Goal: Information Seeking & Learning: Find specific fact

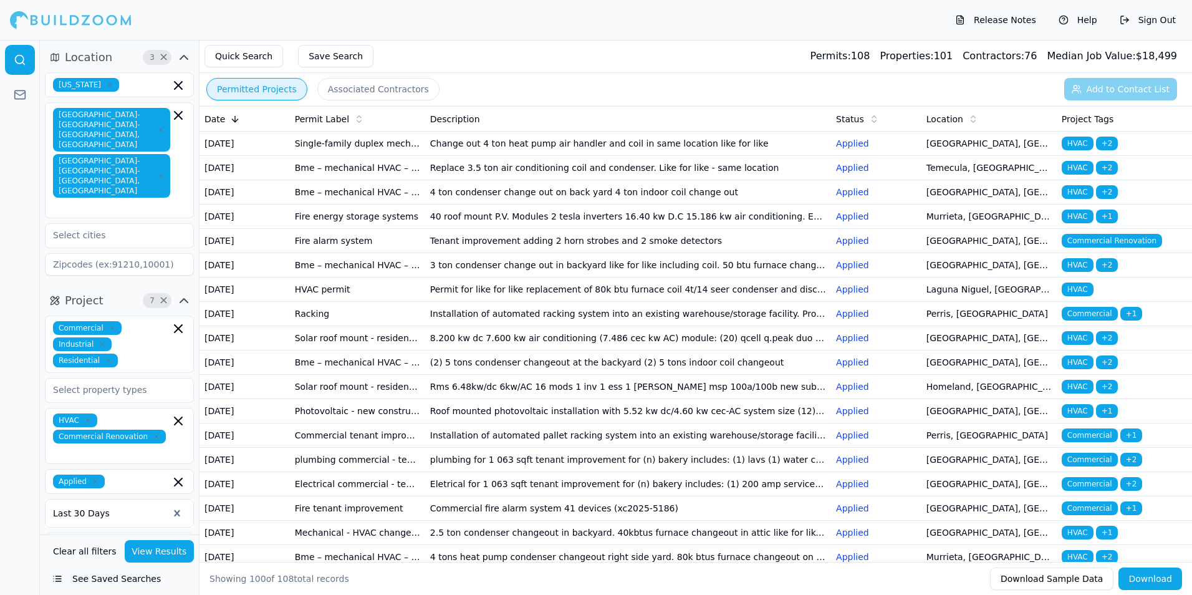
click at [597, 146] on td "Change out 4 ton heat pump air handler and coil in same location like for like" at bounding box center [628, 144] width 406 height 24
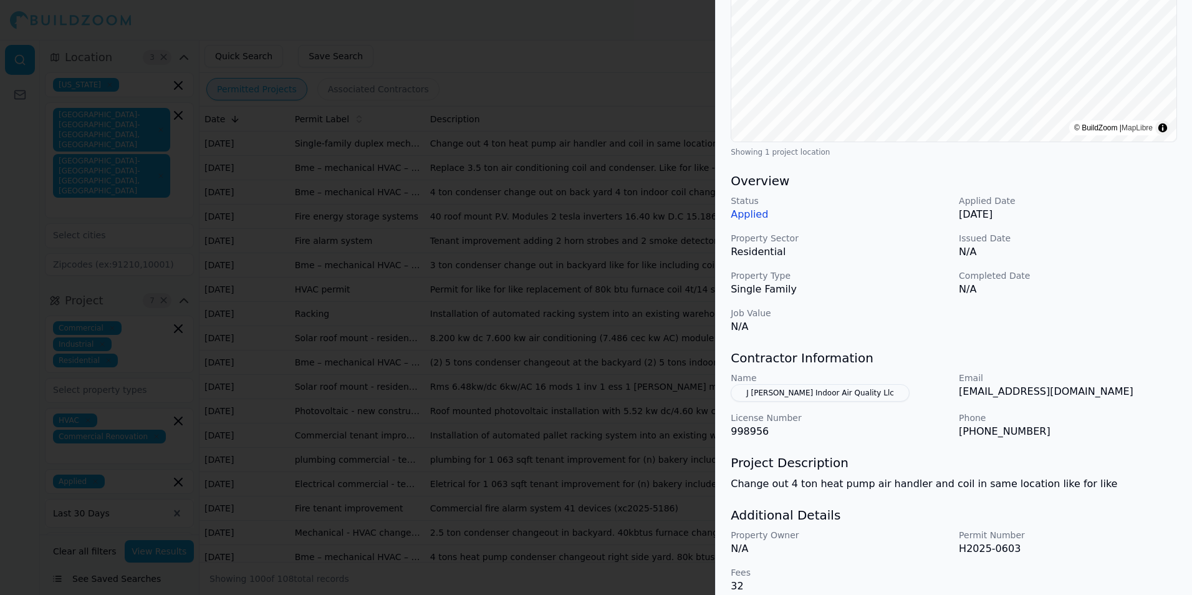
scroll to position [234, 0]
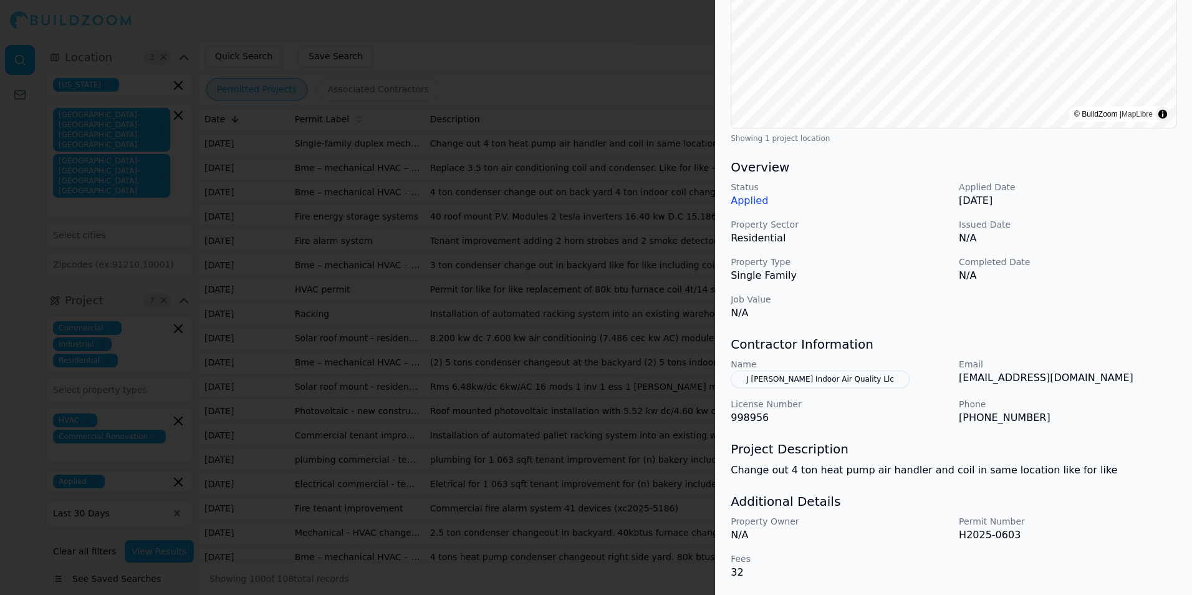
click at [595, 264] on div at bounding box center [596, 297] width 1192 height 595
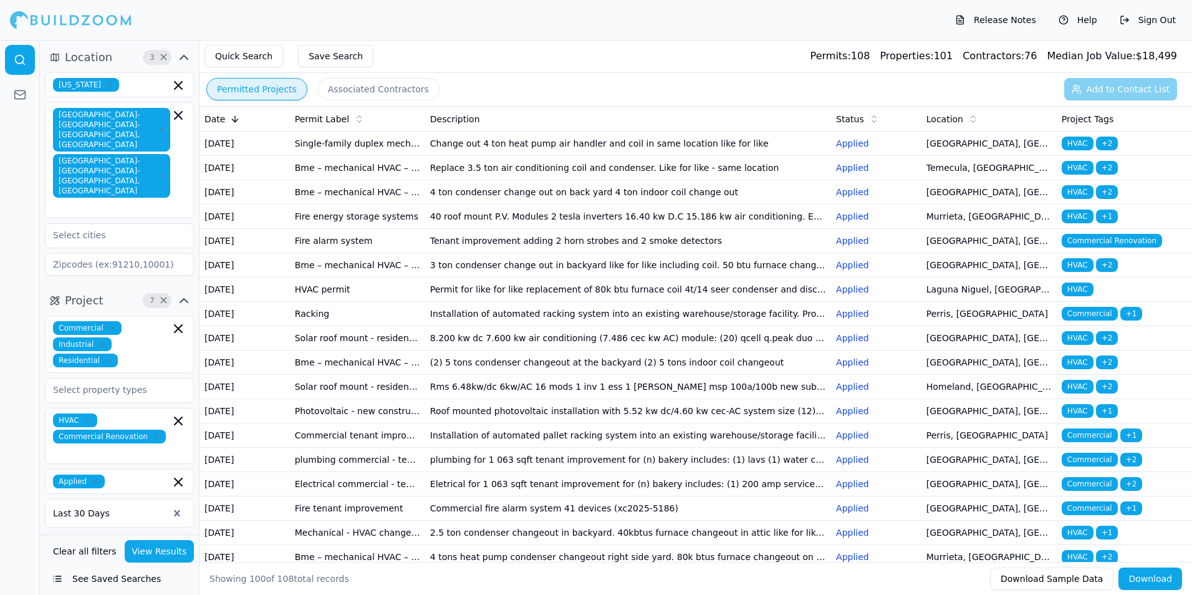
click at [615, 180] on td "Replace 3.5 ton air conditioning coil and condenser. Like for like - same locat…" at bounding box center [628, 168] width 406 height 24
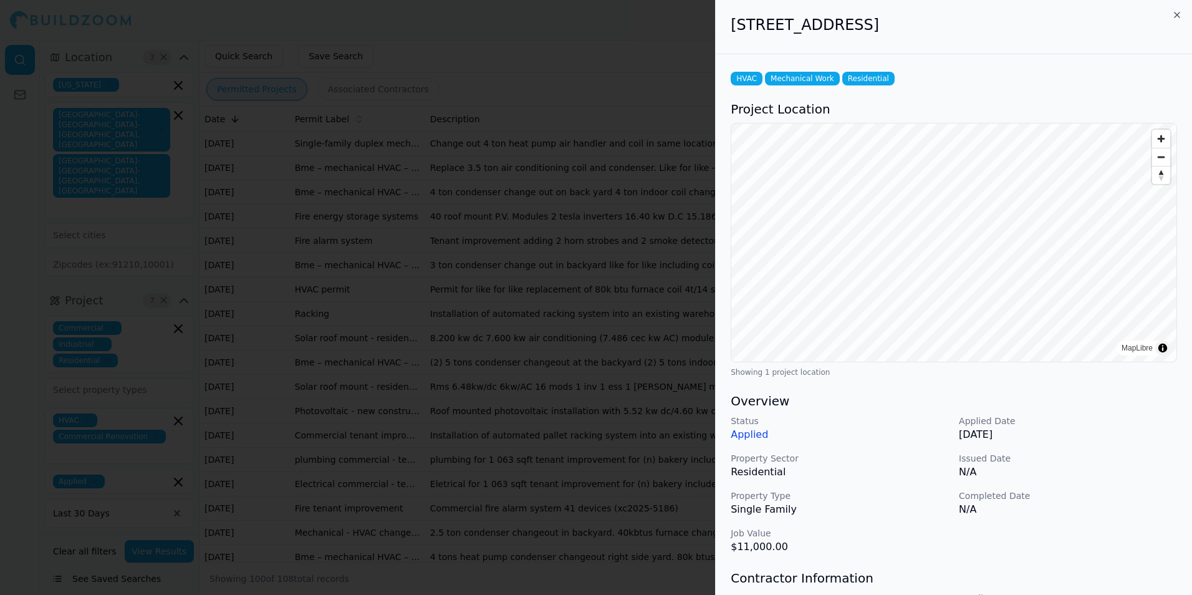
scroll to position [187, 0]
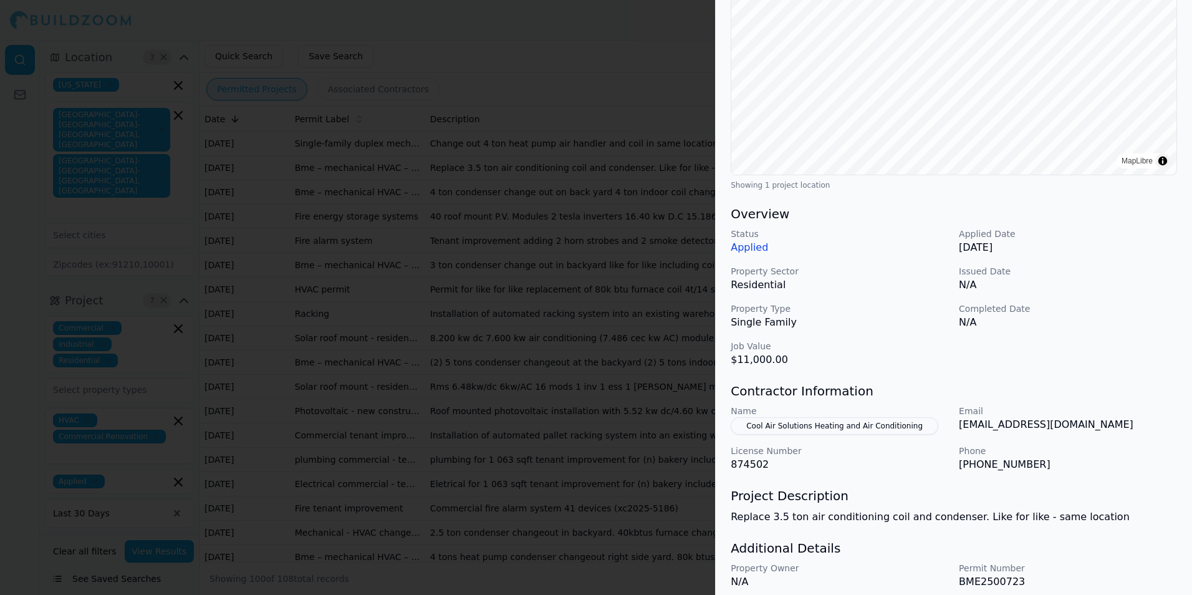
click at [519, 277] on div at bounding box center [596, 297] width 1192 height 595
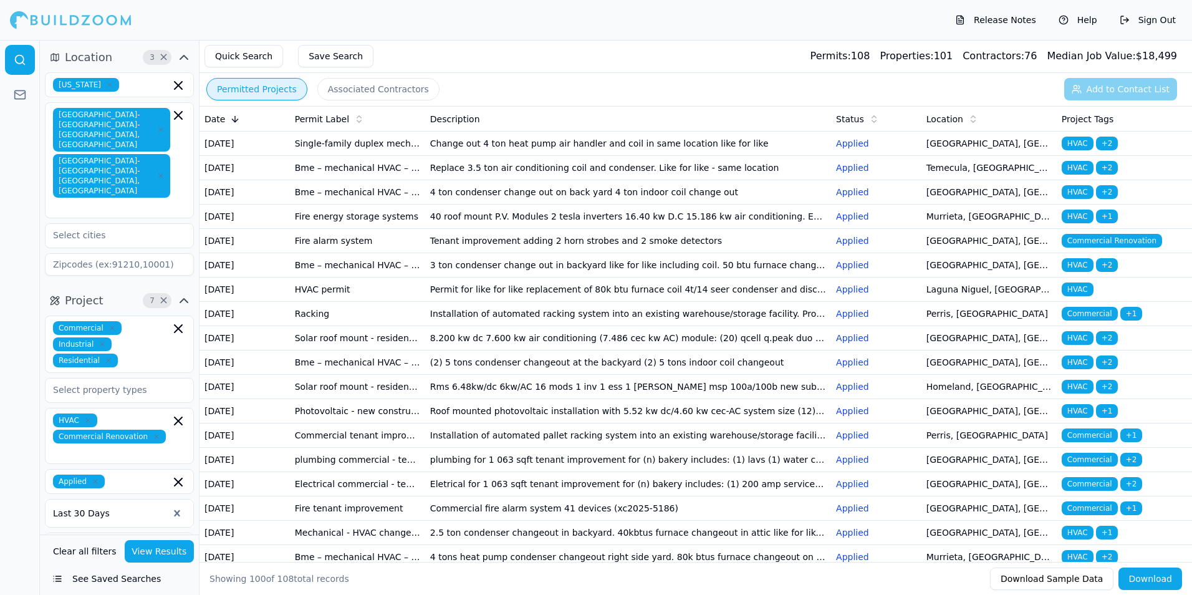
click at [532, 152] on td "Change out 4 ton heat pump air handler and coil in same location like for like" at bounding box center [628, 144] width 406 height 24
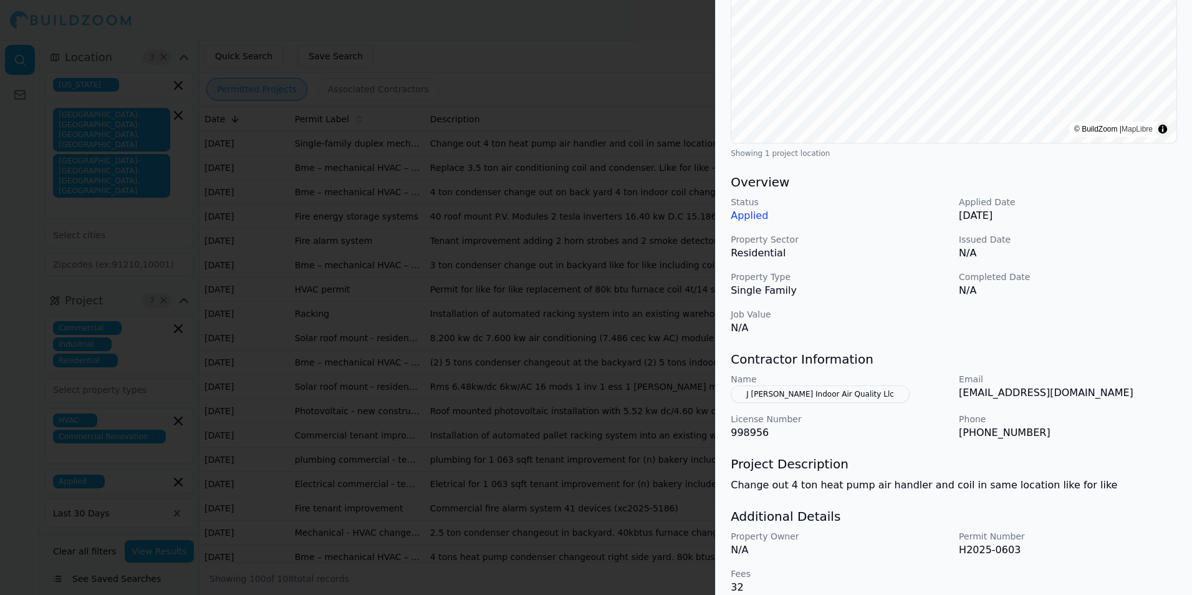
scroll to position [234, 0]
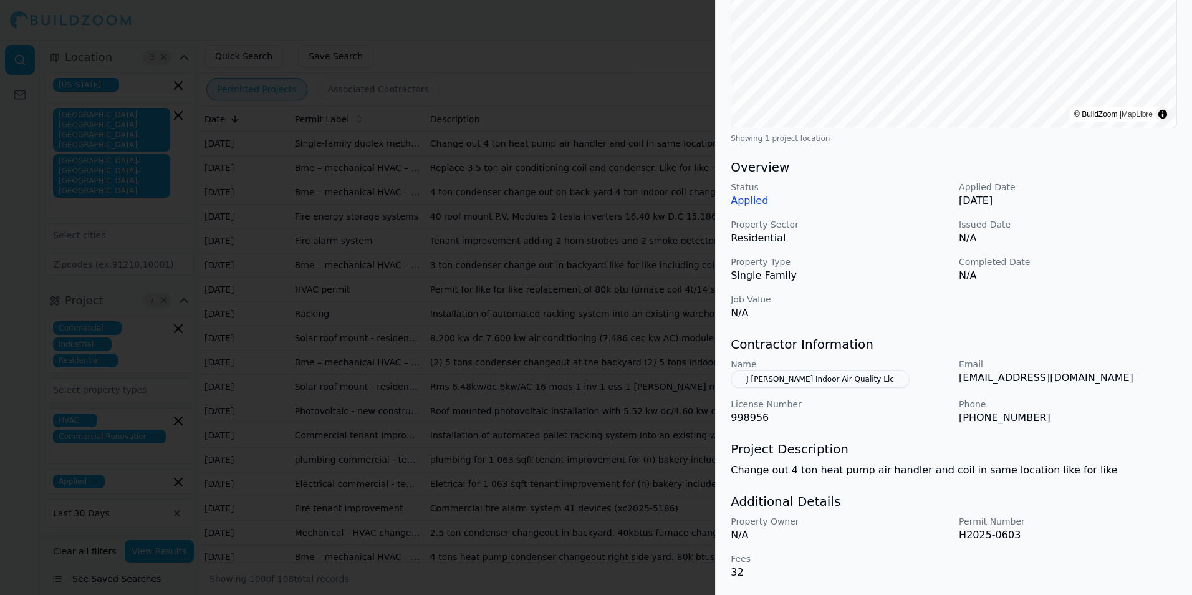
click at [289, 305] on div at bounding box center [596, 297] width 1192 height 595
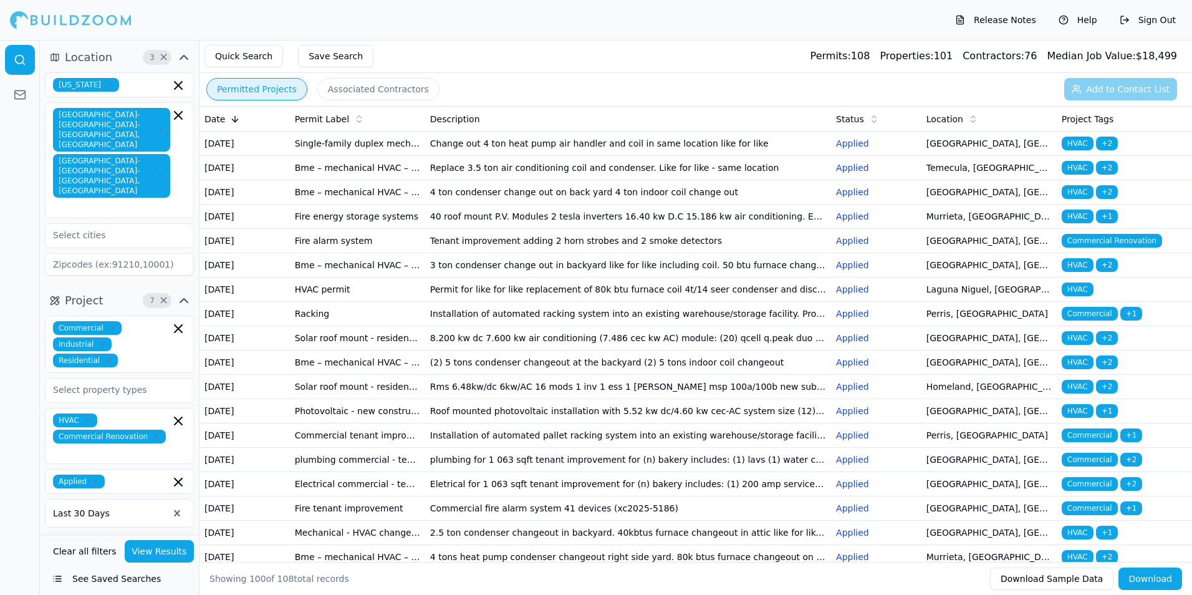
click at [650, 180] on td "Replace 3.5 ton air conditioning coil and condenser. Like for like - same locat…" at bounding box center [628, 168] width 406 height 24
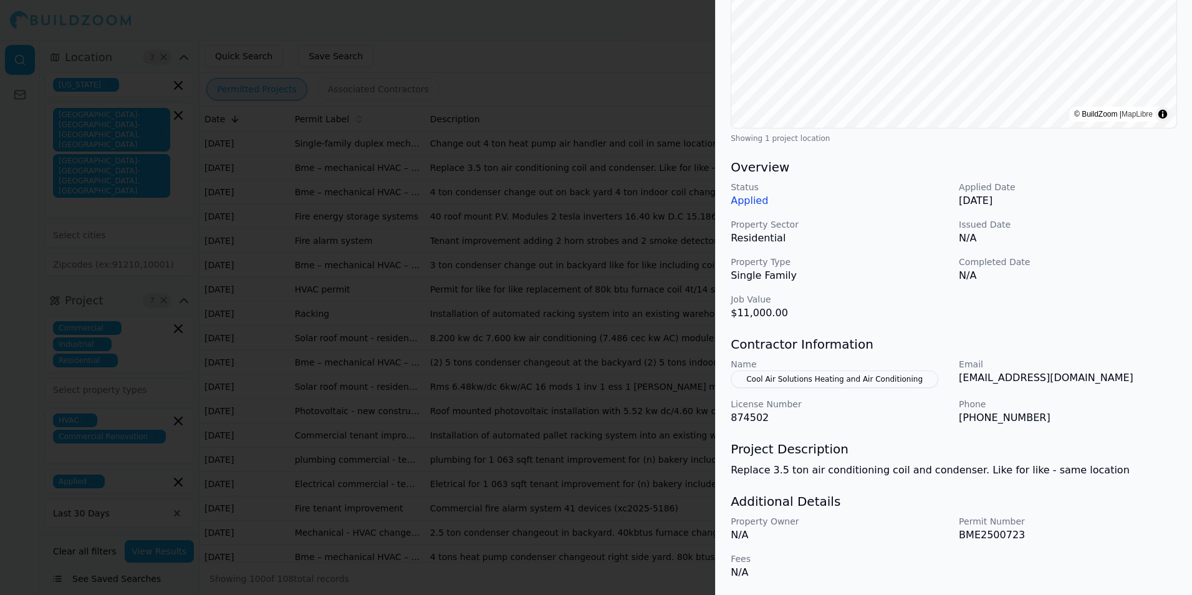
click at [540, 253] on div at bounding box center [596, 297] width 1192 height 595
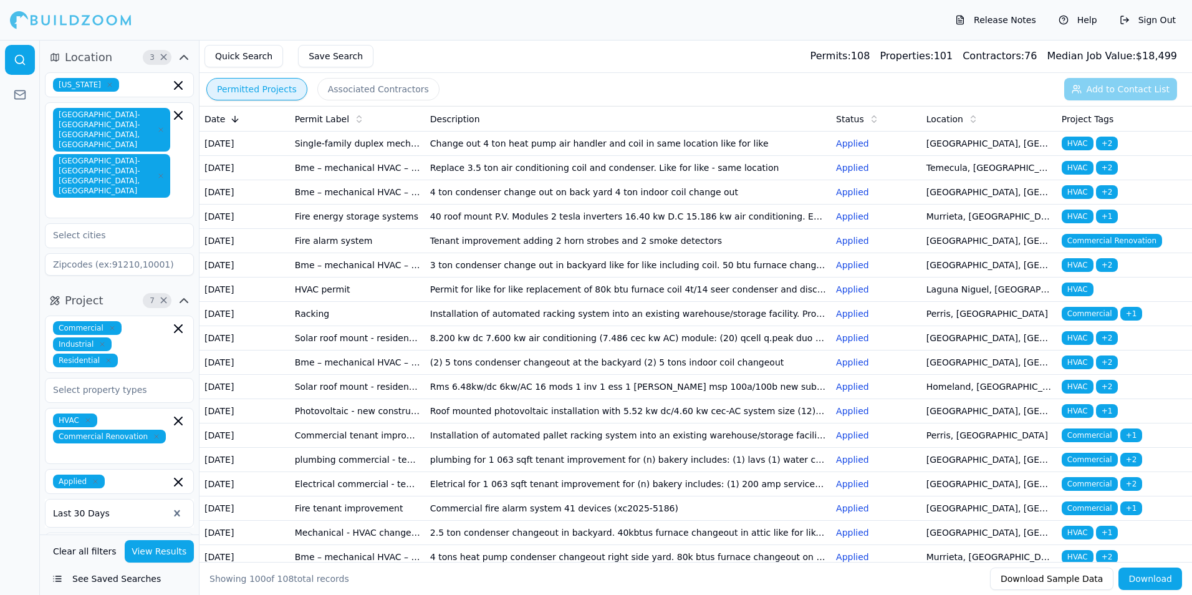
click at [504, 204] on td "4 ton condenser change out on back yard 4 ton indoor coil change out" at bounding box center [628, 192] width 406 height 24
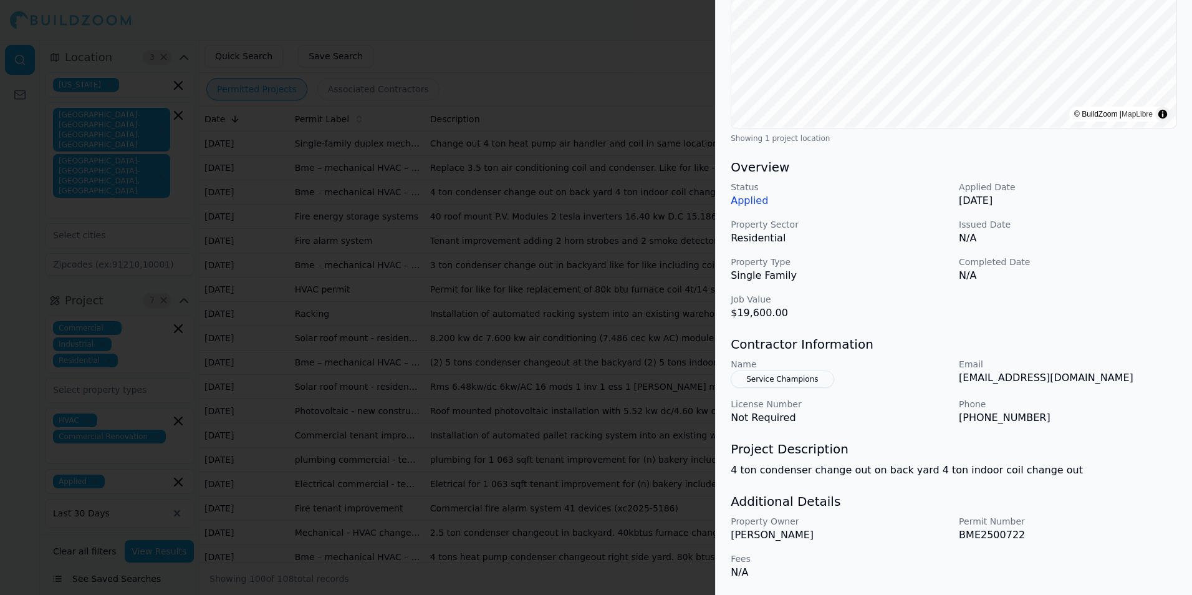
click at [349, 267] on div at bounding box center [596, 297] width 1192 height 595
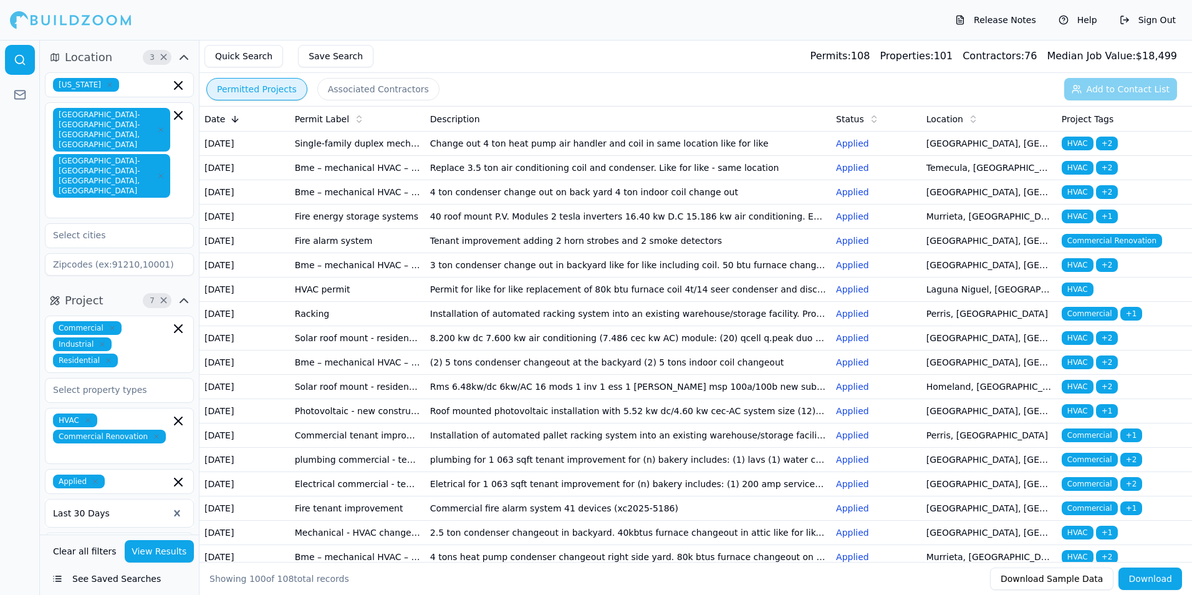
click at [589, 204] on td "4 ton condenser change out on back yard 4 ton indoor coil change out" at bounding box center [628, 192] width 406 height 24
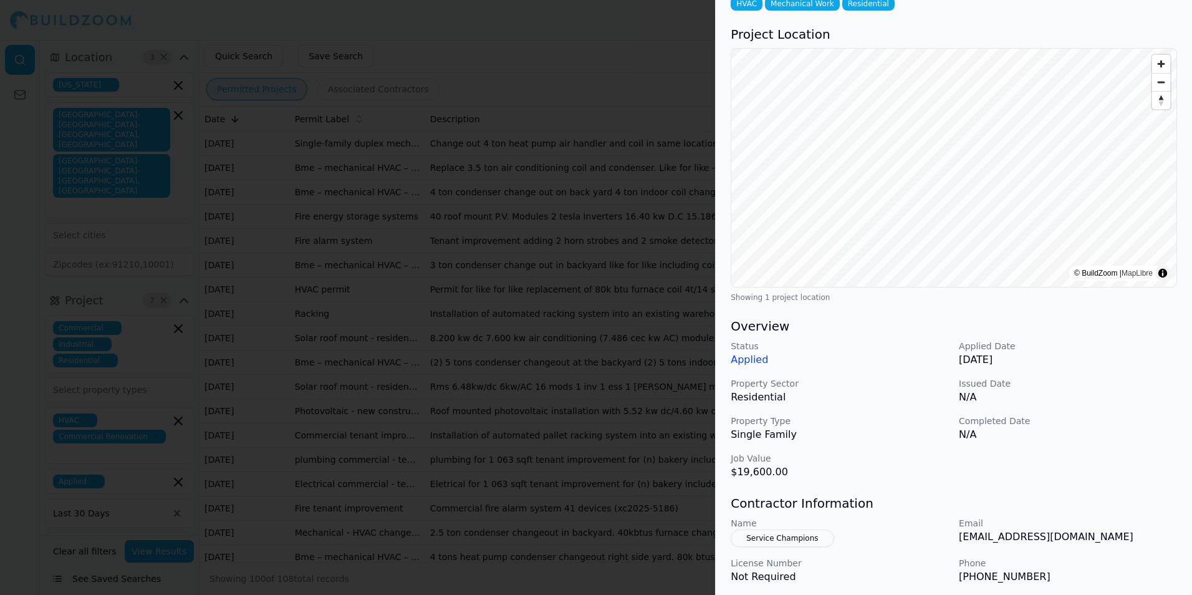
scroll to position [187, 0]
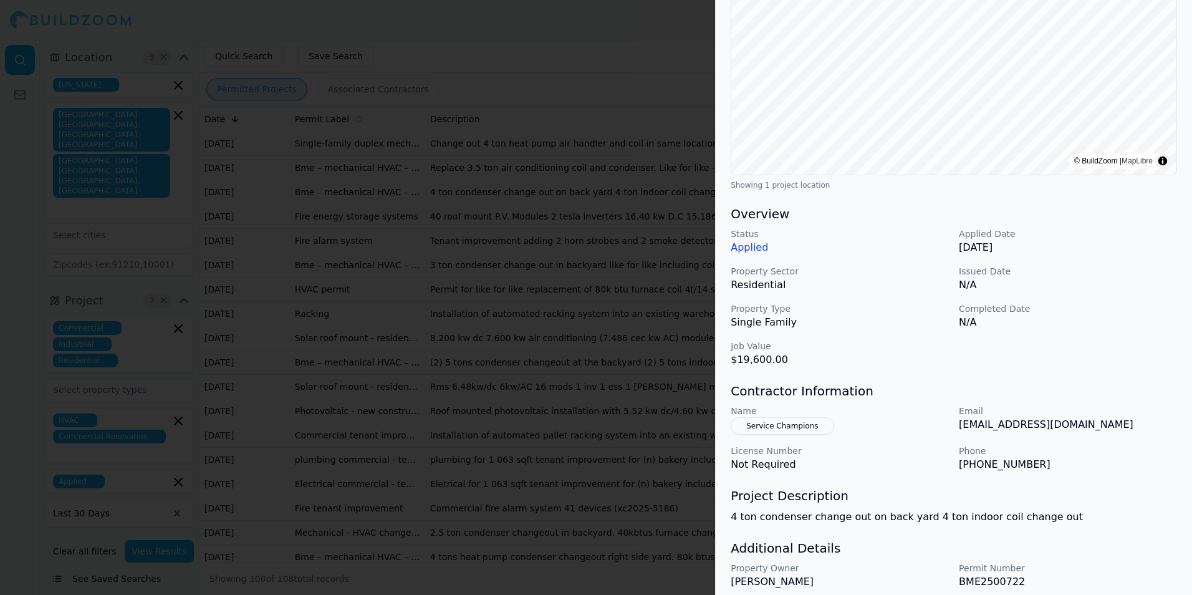
click at [651, 347] on div at bounding box center [596, 297] width 1192 height 595
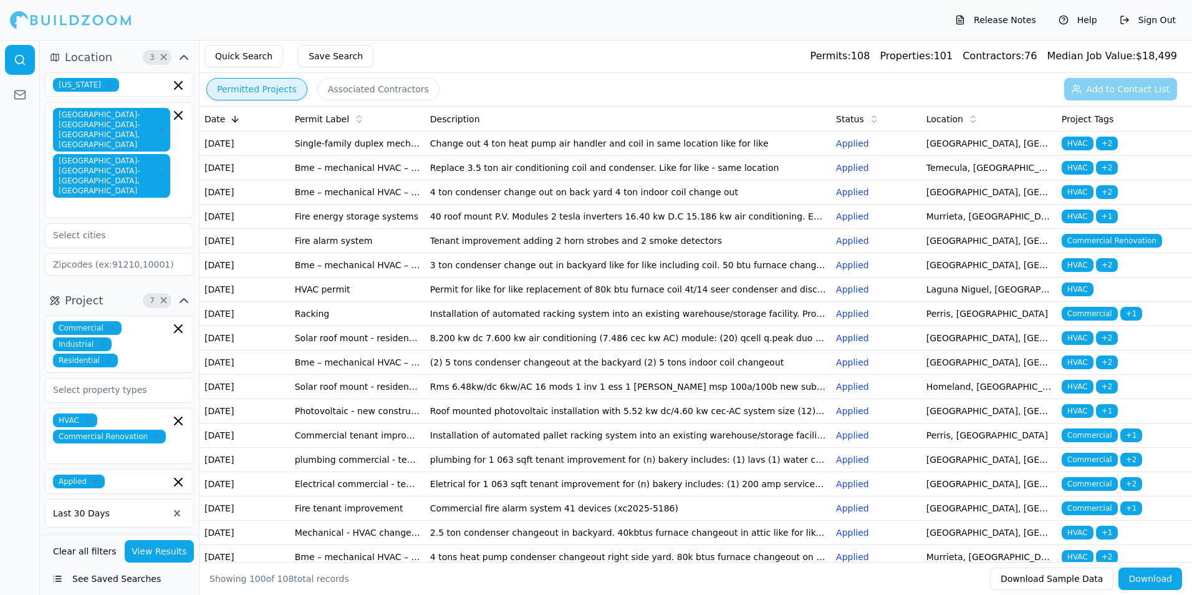
click at [682, 180] on td "Replace 3.5 ton air conditioning coil and condenser. Like for like - same locat…" at bounding box center [628, 168] width 406 height 24
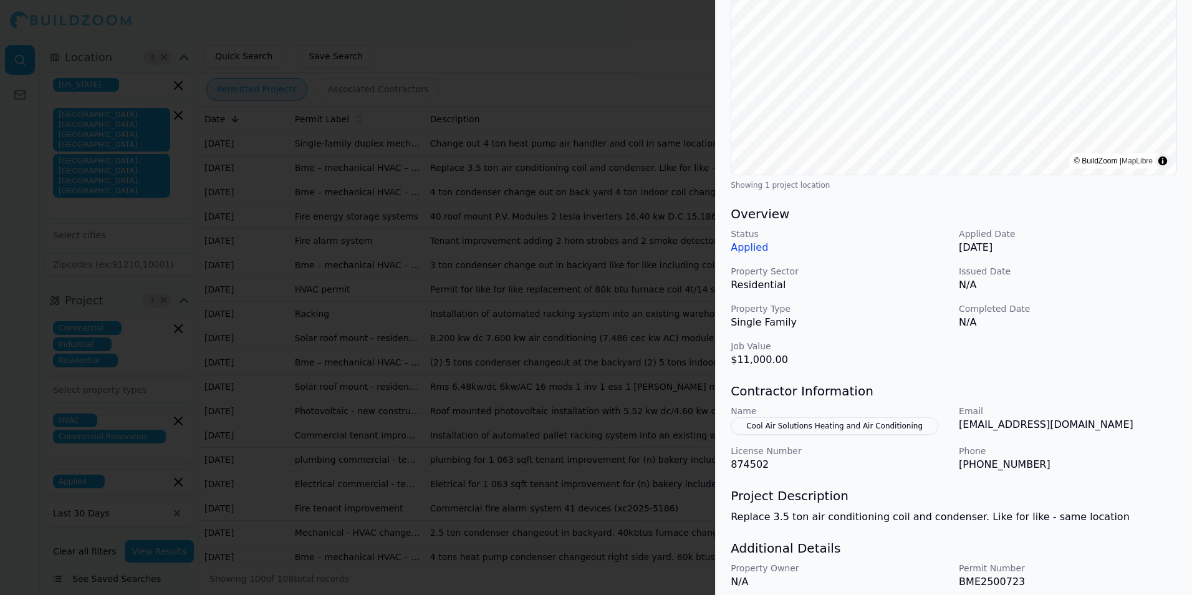
click at [413, 392] on div at bounding box center [596, 297] width 1192 height 595
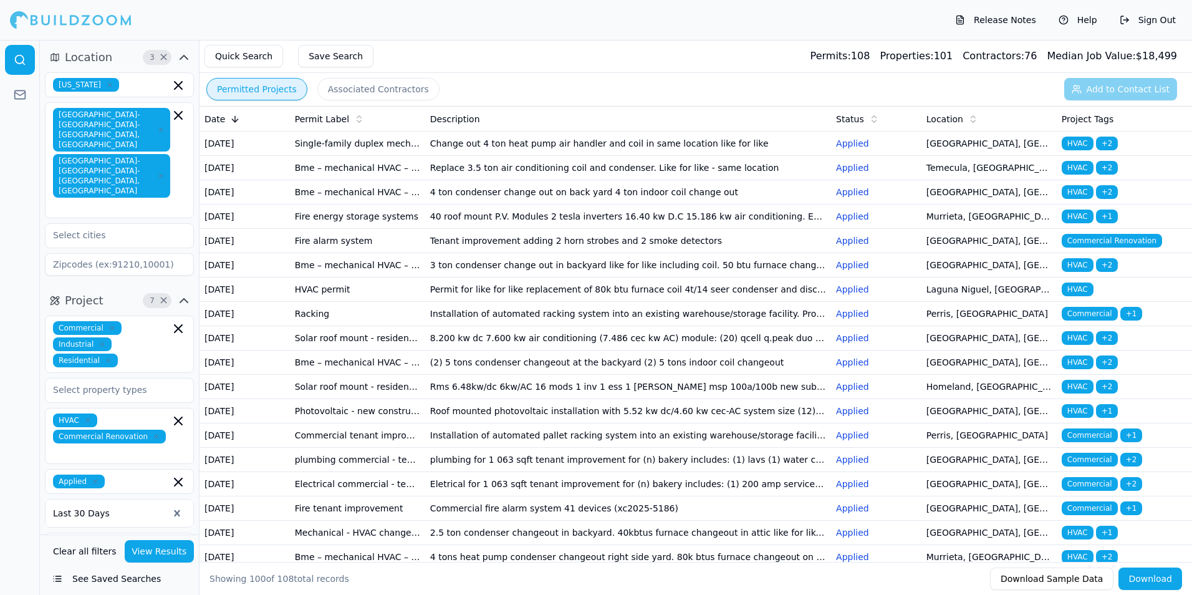
click at [533, 277] on td "3 ton condenser change out in backyard like for like including coil. 50 btu fur…" at bounding box center [628, 265] width 406 height 24
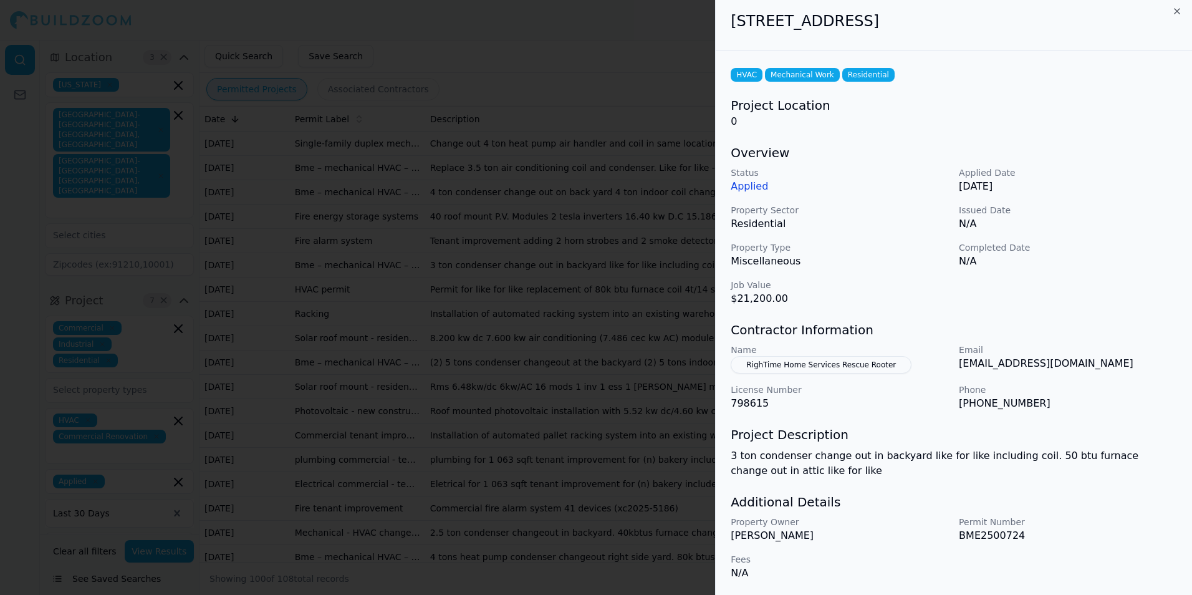
scroll to position [4, 0]
click at [521, 278] on div at bounding box center [596, 297] width 1192 height 595
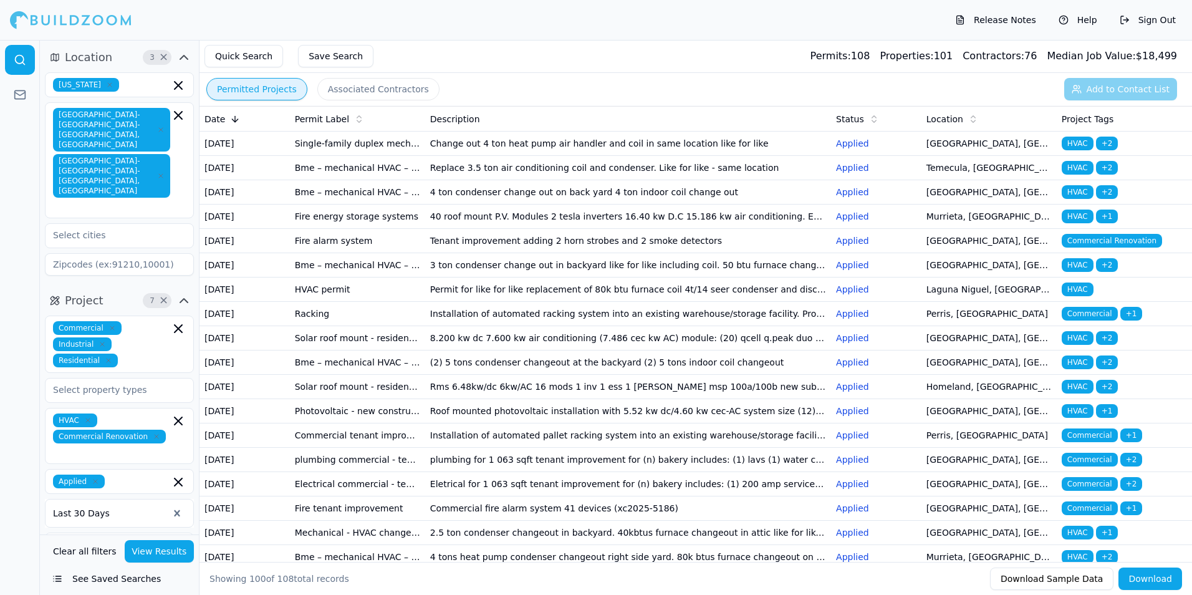
click at [554, 277] on td "3 ton condenser change out in backyard like for like including coil. 50 btu fur…" at bounding box center [628, 265] width 406 height 24
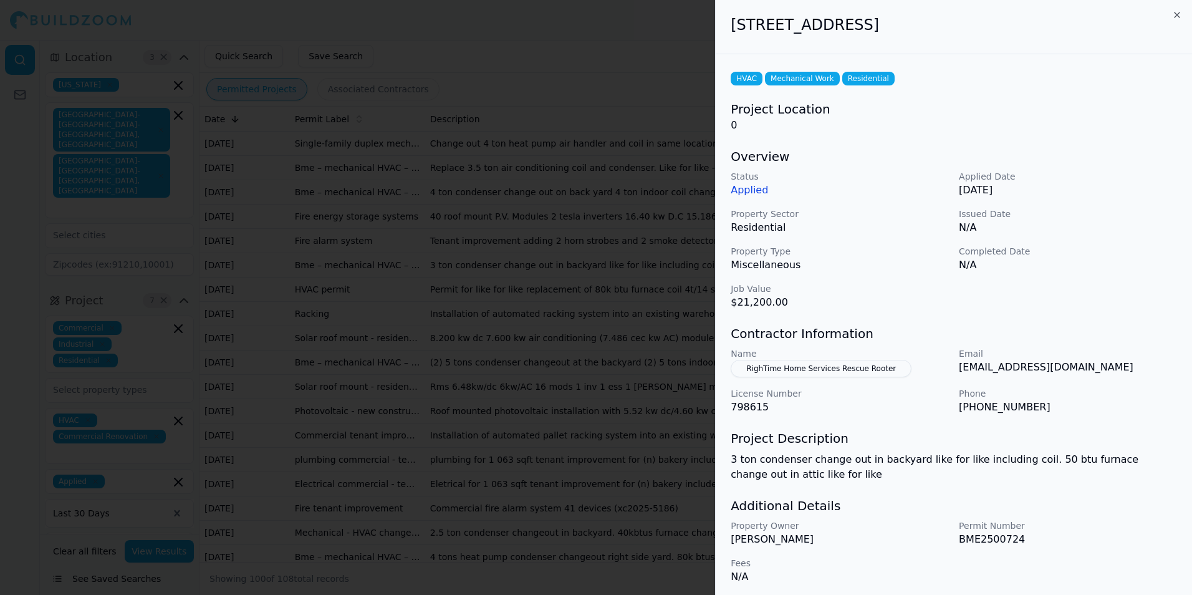
click at [866, 378] on div "Name RighTime Home Services Rescue Rooter Email [EMAIL_ADDRESS][DOMAIN_NAME] Li…" at bounding box center [954, 380] width 446 height 67
